Goal: Find specific page/section

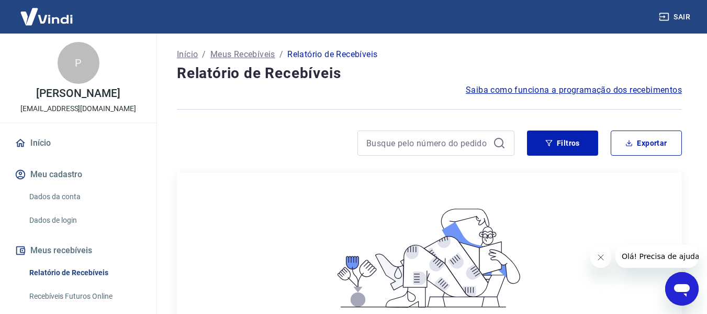
click at [497, 147] on icon at bounding box center [498, 142] width 9 height 9
click at [252, 53] on p "Meus Recebíveis" at bounding box center [242, 54] width 65 height 13
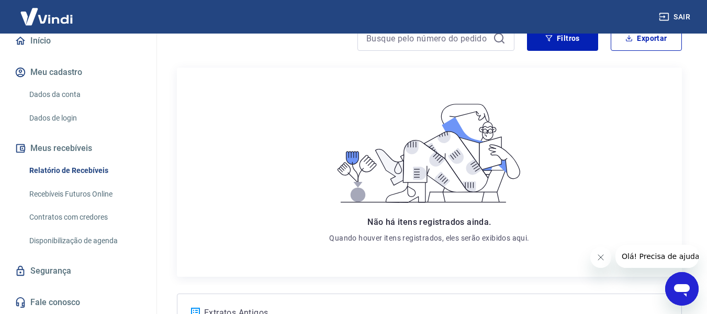
scroll to position [113, 0]
click at [81, 195] on link "Recebíveis Futuros Online" at bounding box center [84, 193] width 119 height 21
